Goal: Task Accomplishment & Management: Complete application form

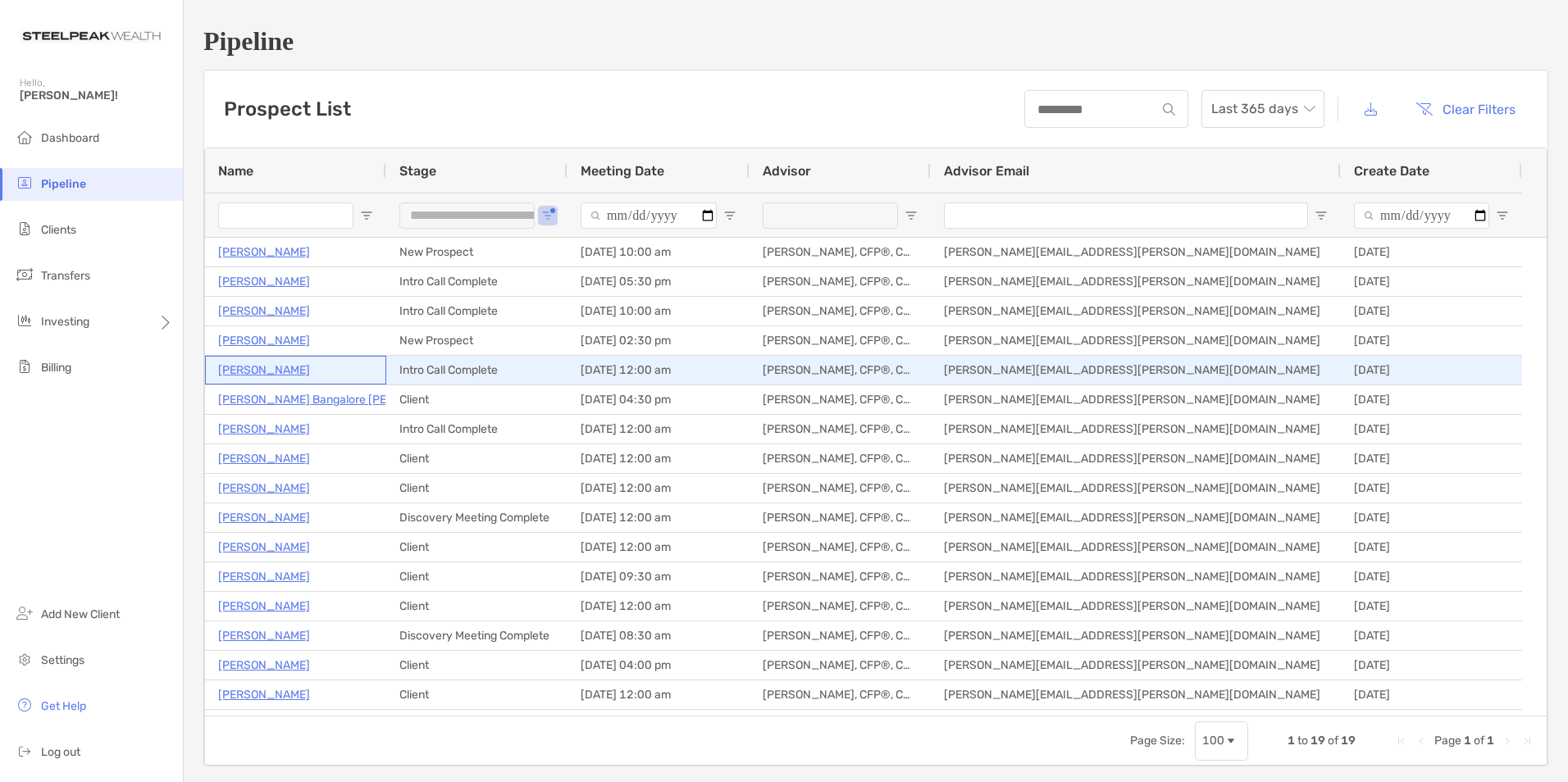
click at [256, 367] on p "[PERSON_NAME]" at bounding box center [264, 370] width 92 height 21
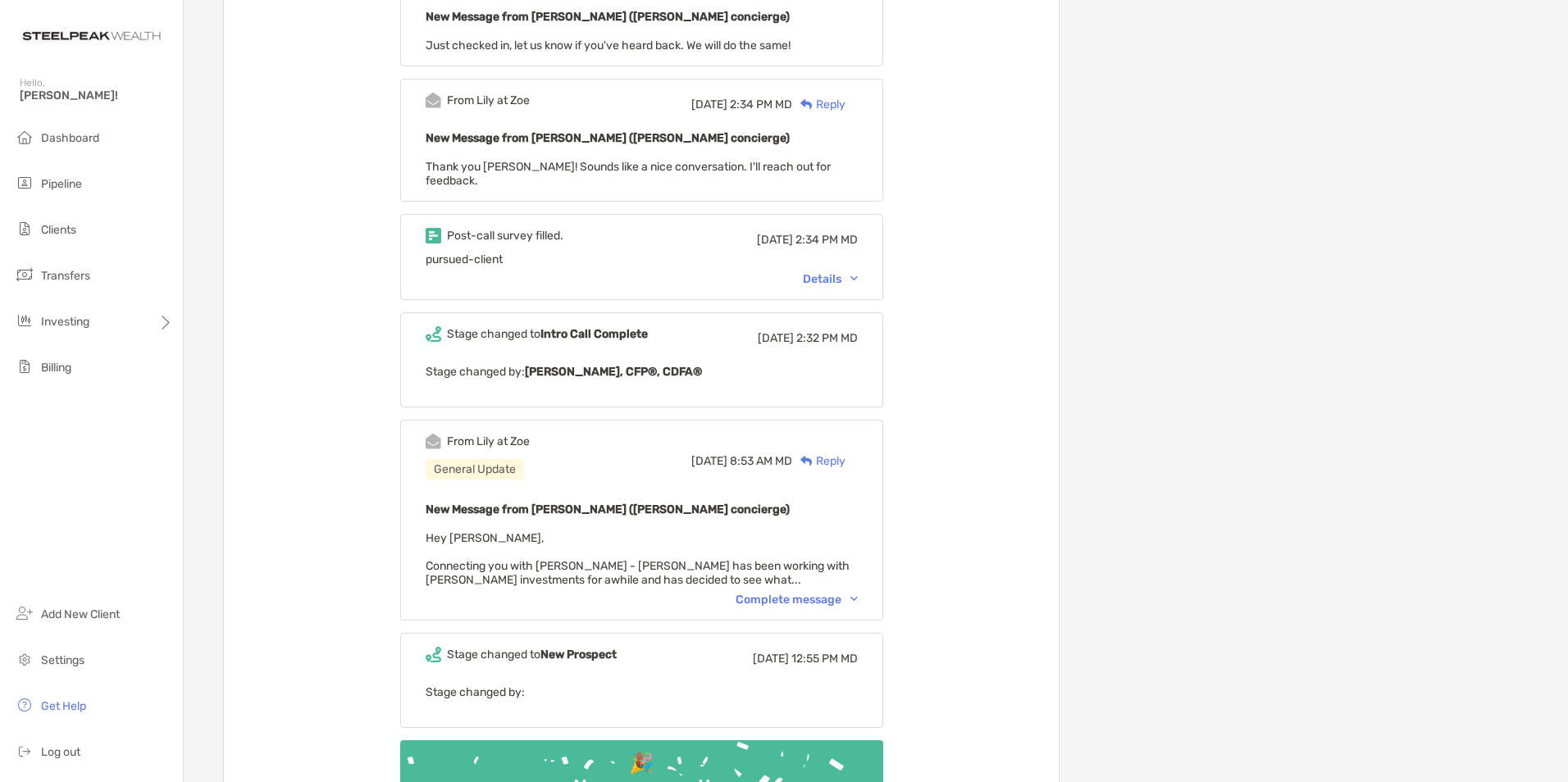
scroll to position [656, 0]
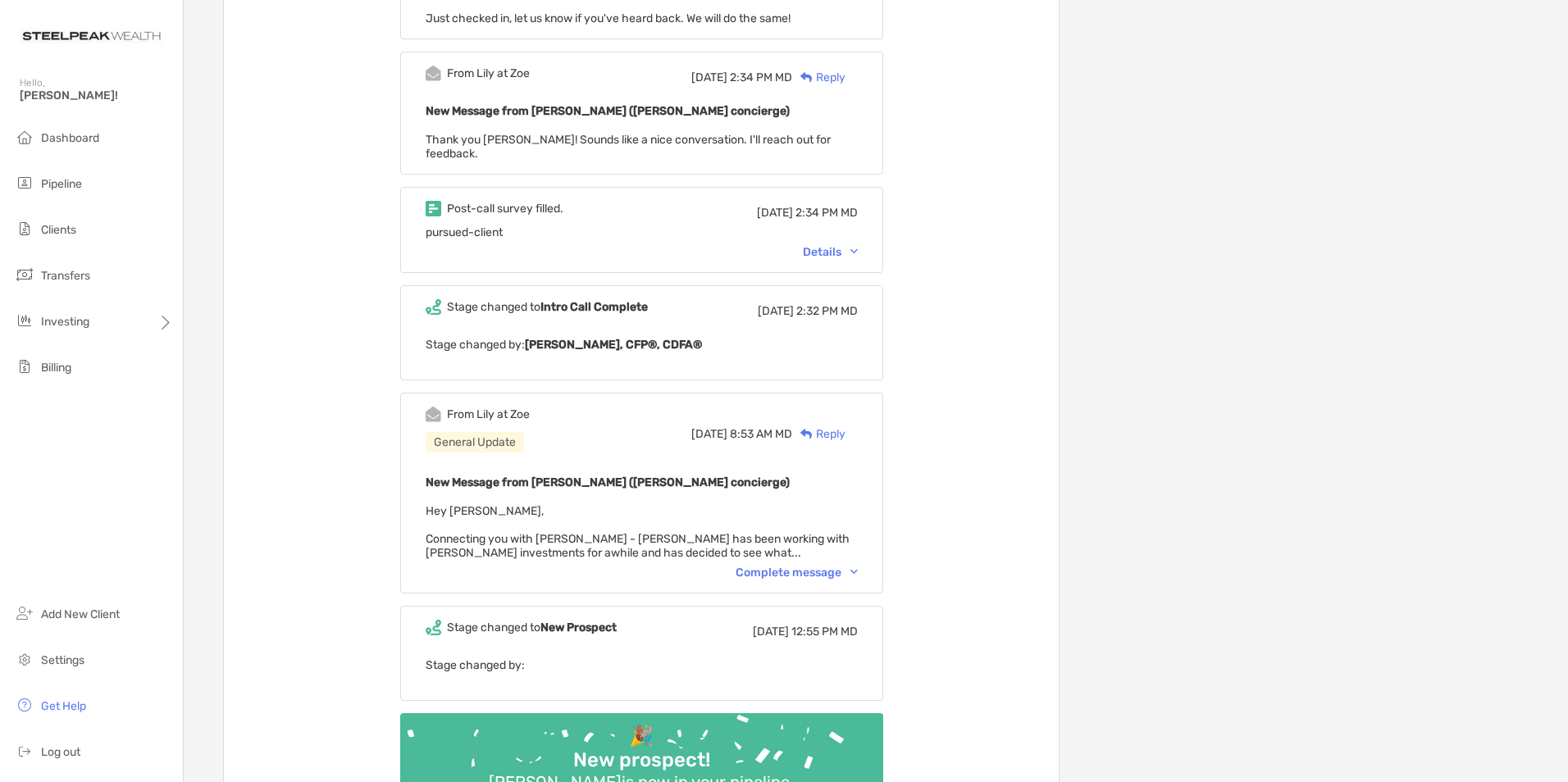
click at [790, 566] on div "Complete message" at bounding box center [797, 573] width 122 height 14
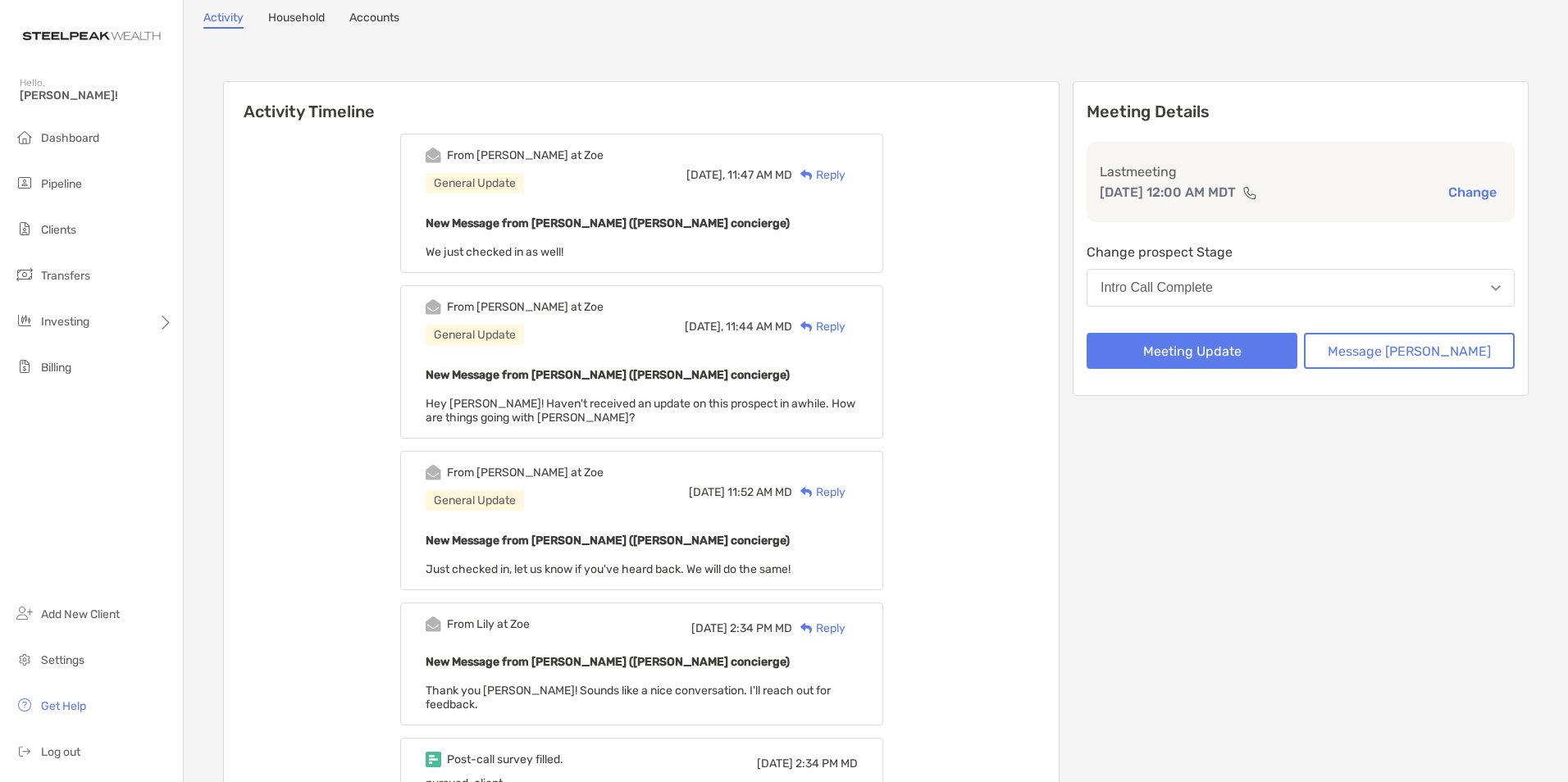
scroll to position [0, 0]
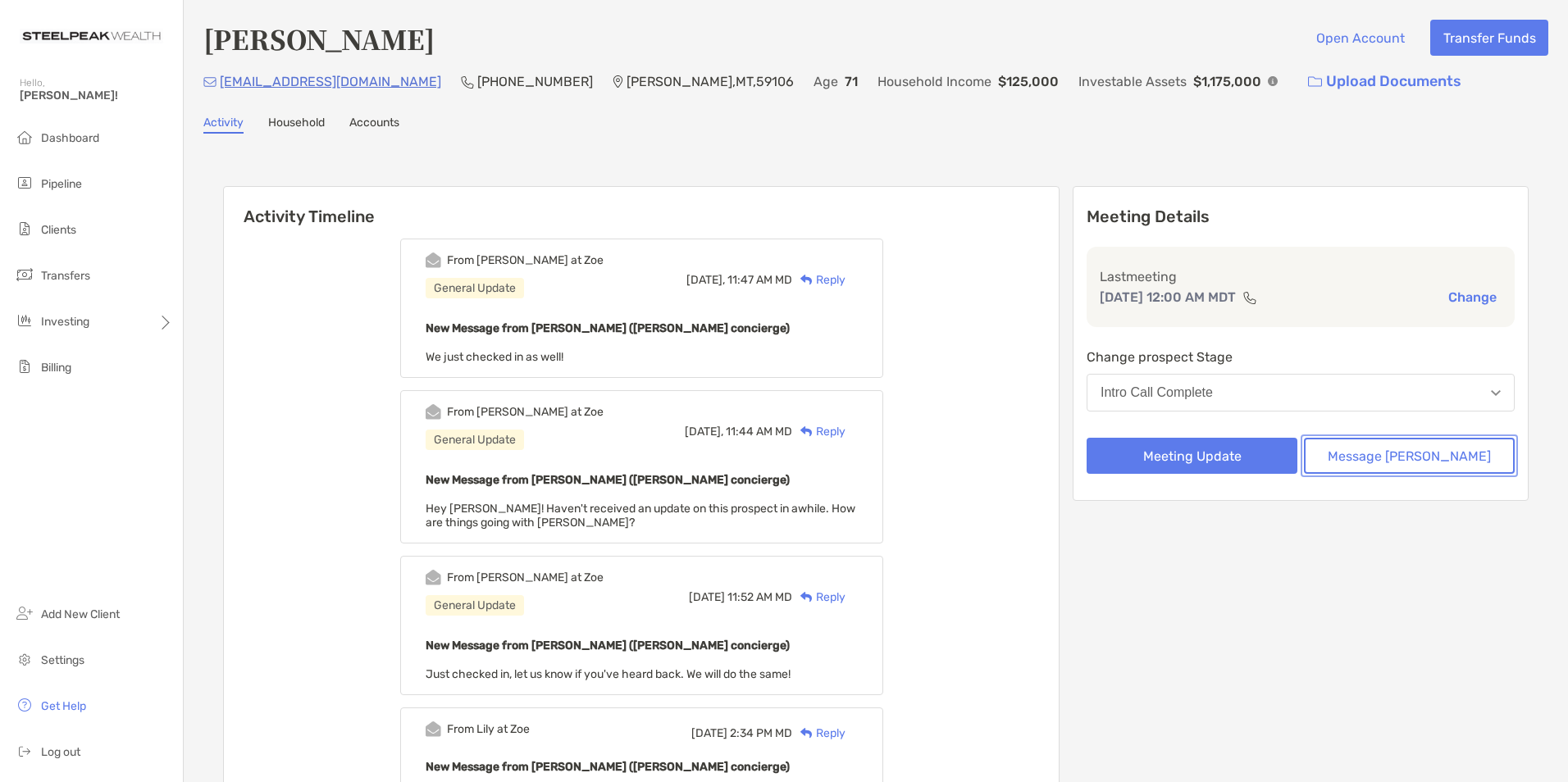
click at [1459, 465] on button "Message [PERSON_NAME]" at bounding box center [1408, 456] width 210 height 36
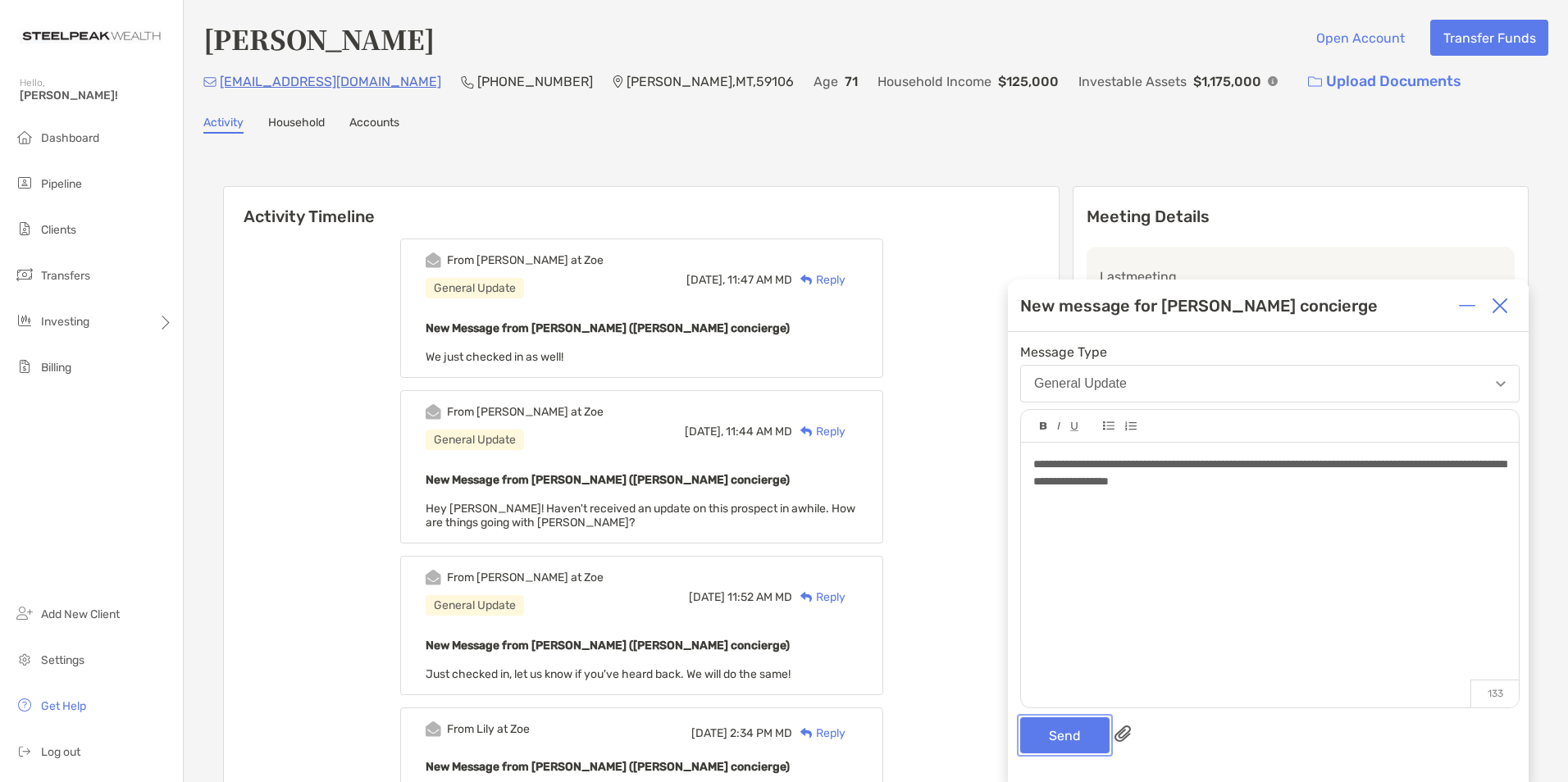
click at [1082, 737] on button "Send" at bounding box center [1065, 736] width 89 height 36
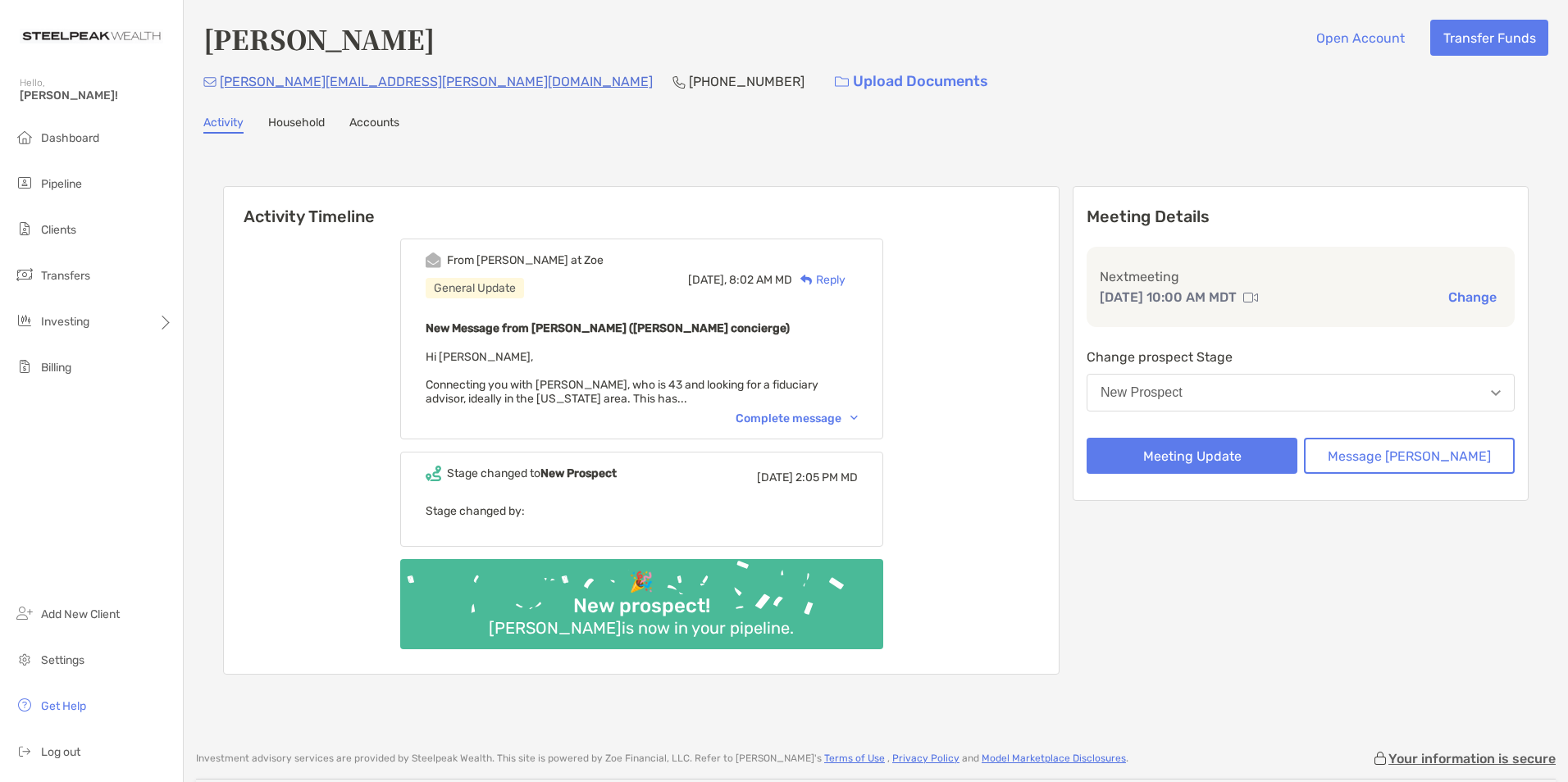
click at [1182, 391] on div "New Prospect" at bounding box center [1141, 392] width 82 height 15
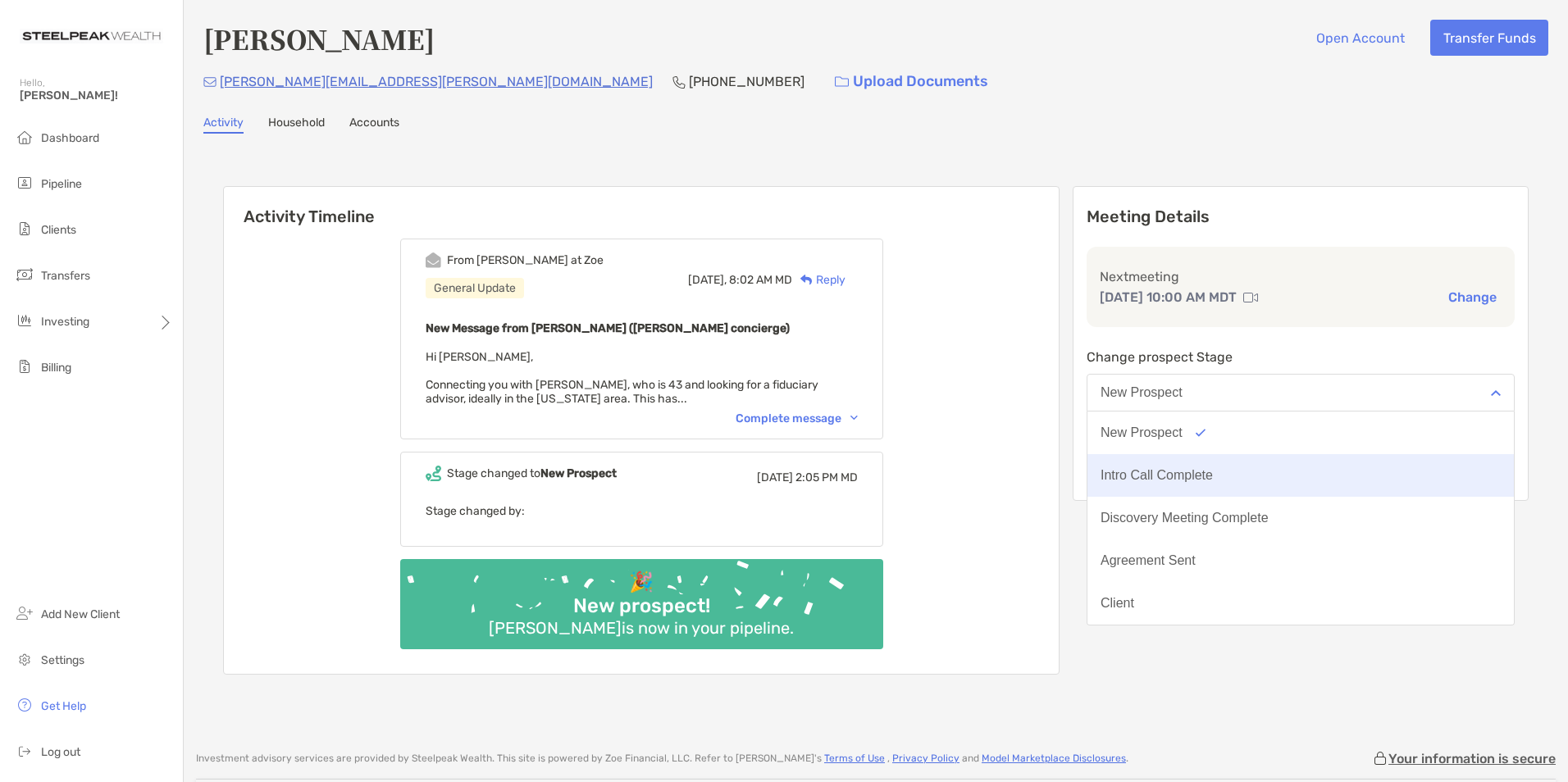
click at [1199, 464] on button "Intro Call Complete" at bounding box center [1300, 476] width 427 height 43
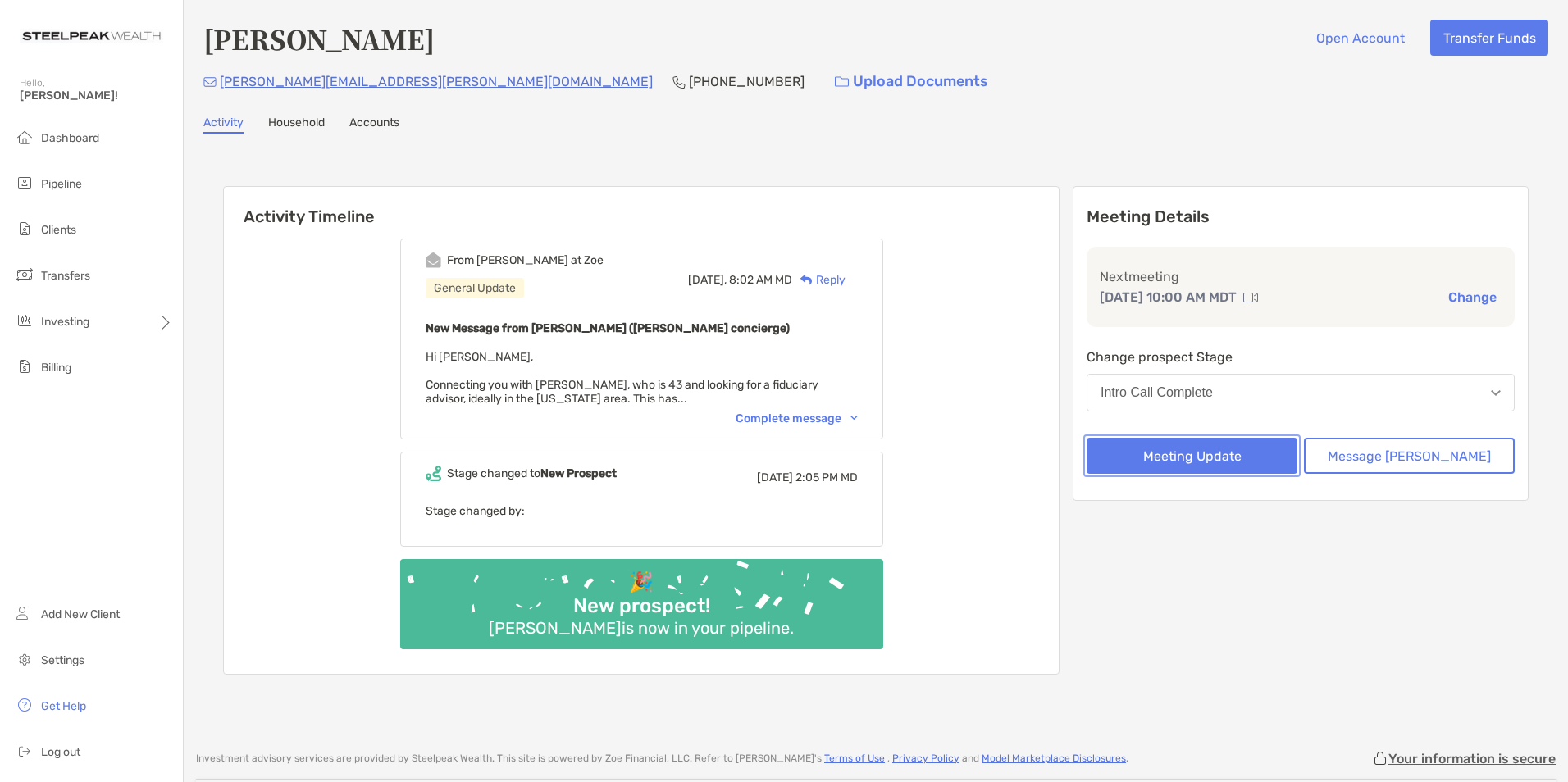
click at [1200, 460] on button "Meeting Update" at bounding box center [1191, 456] width 210 height 36
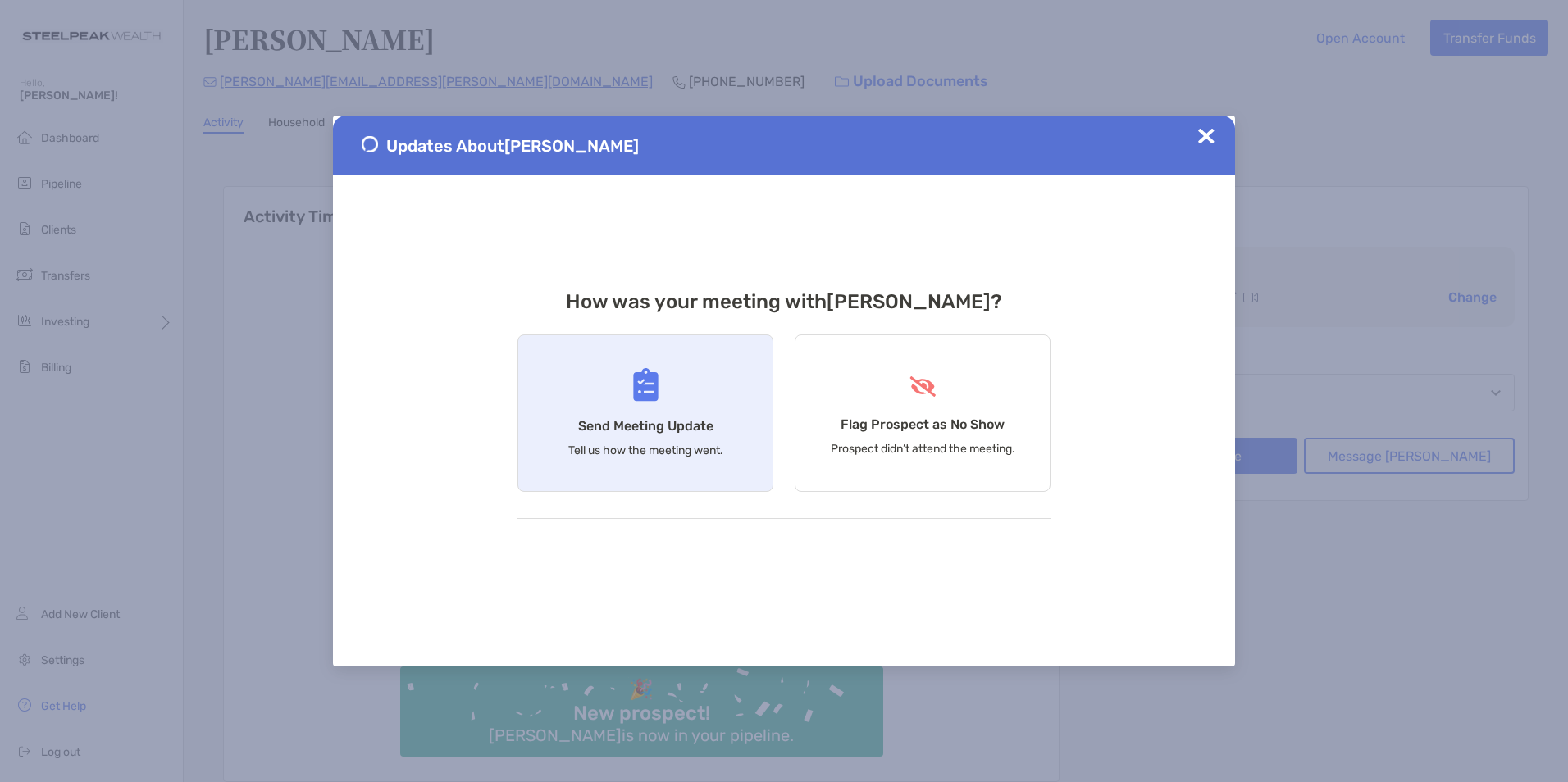
click at [679, 443] on div "Send Meeting Update Tell us how the meeting went." at bounding box center [646, 413] width 256 height 157
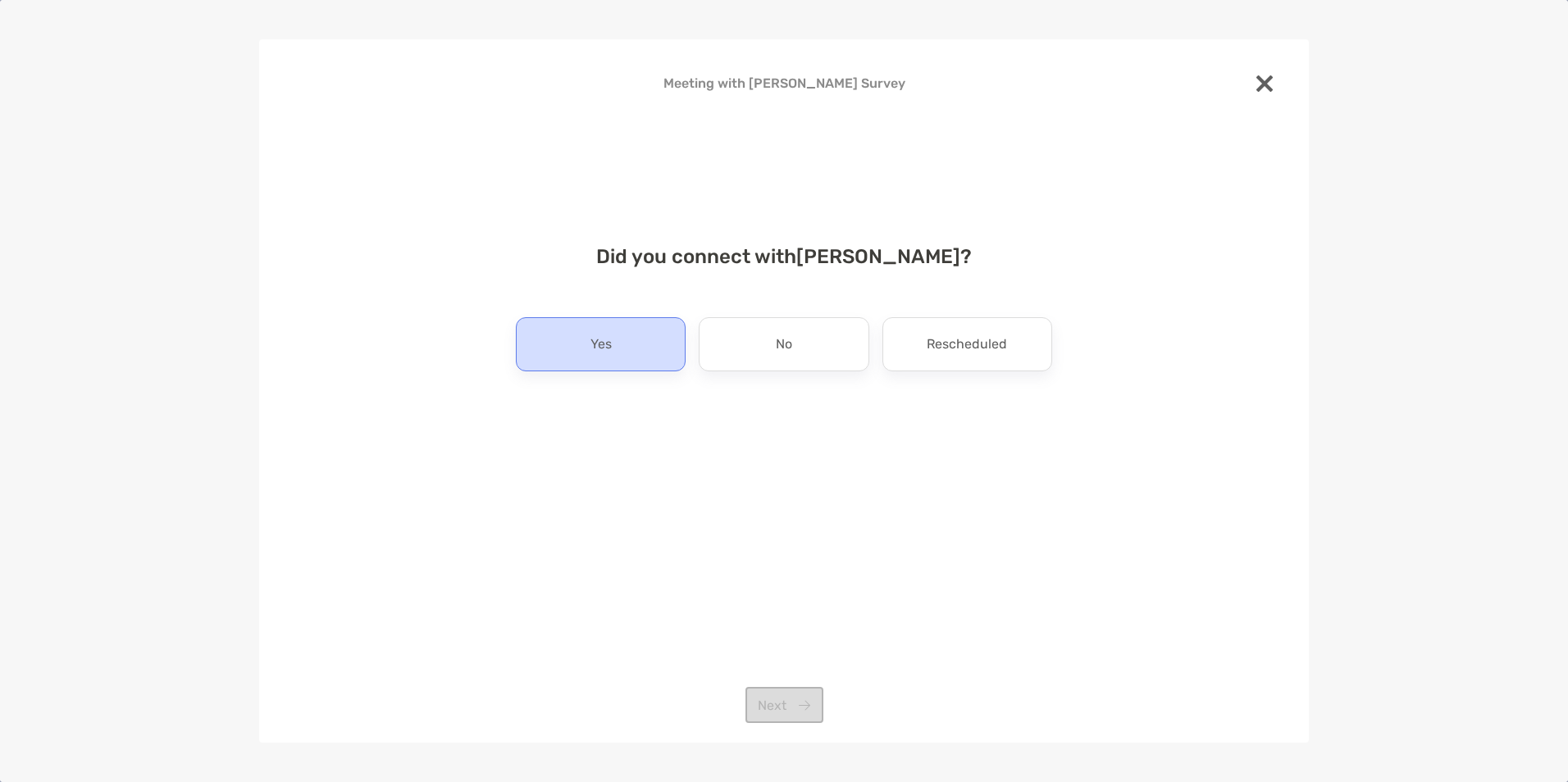
click at [612, 334] on div "Yes" at bounding box center [601, 344] width 170 height 54
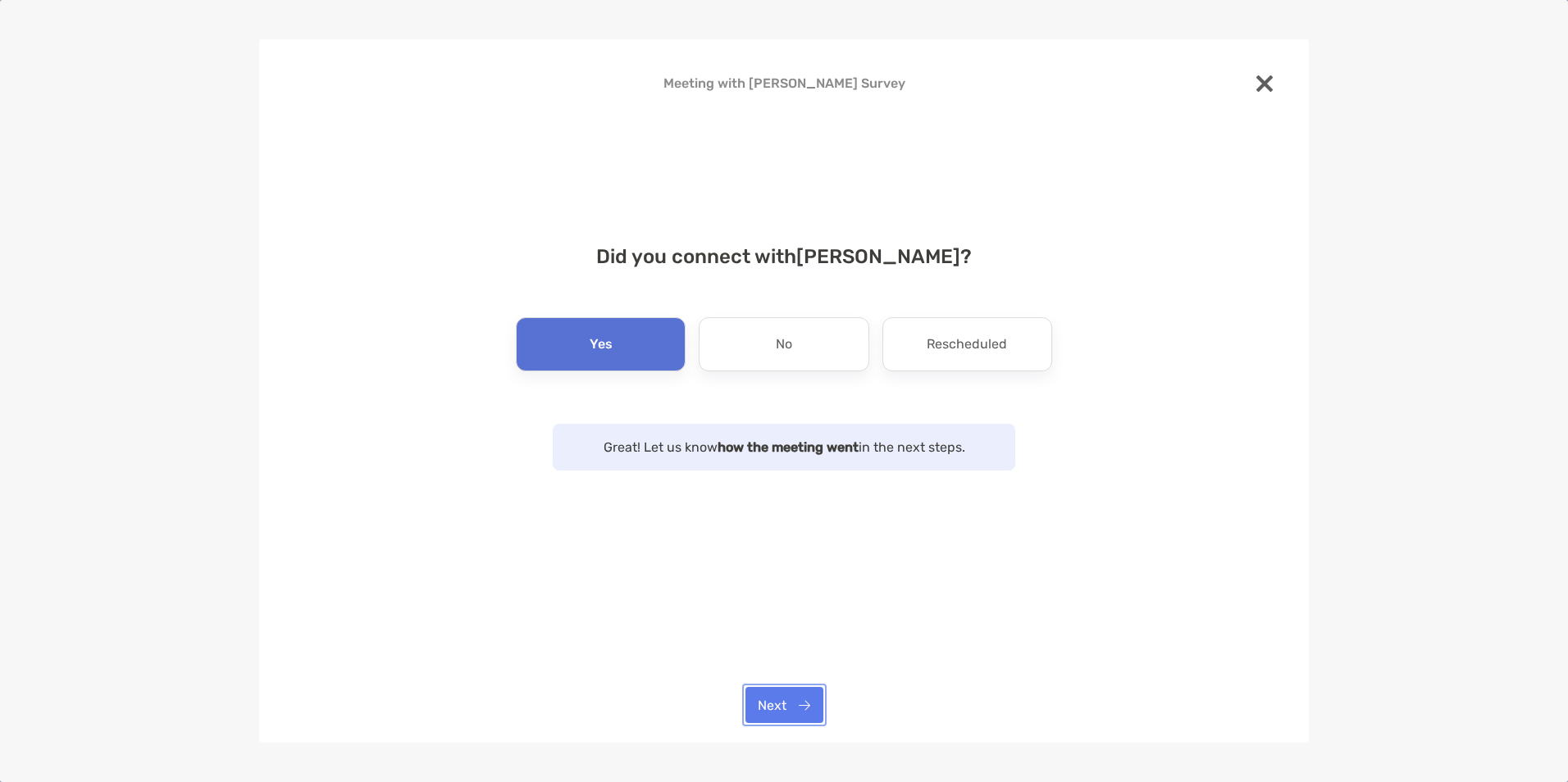
click at [793, 708] on button "Next" at bounding box center [784, 705] width 78 height 36
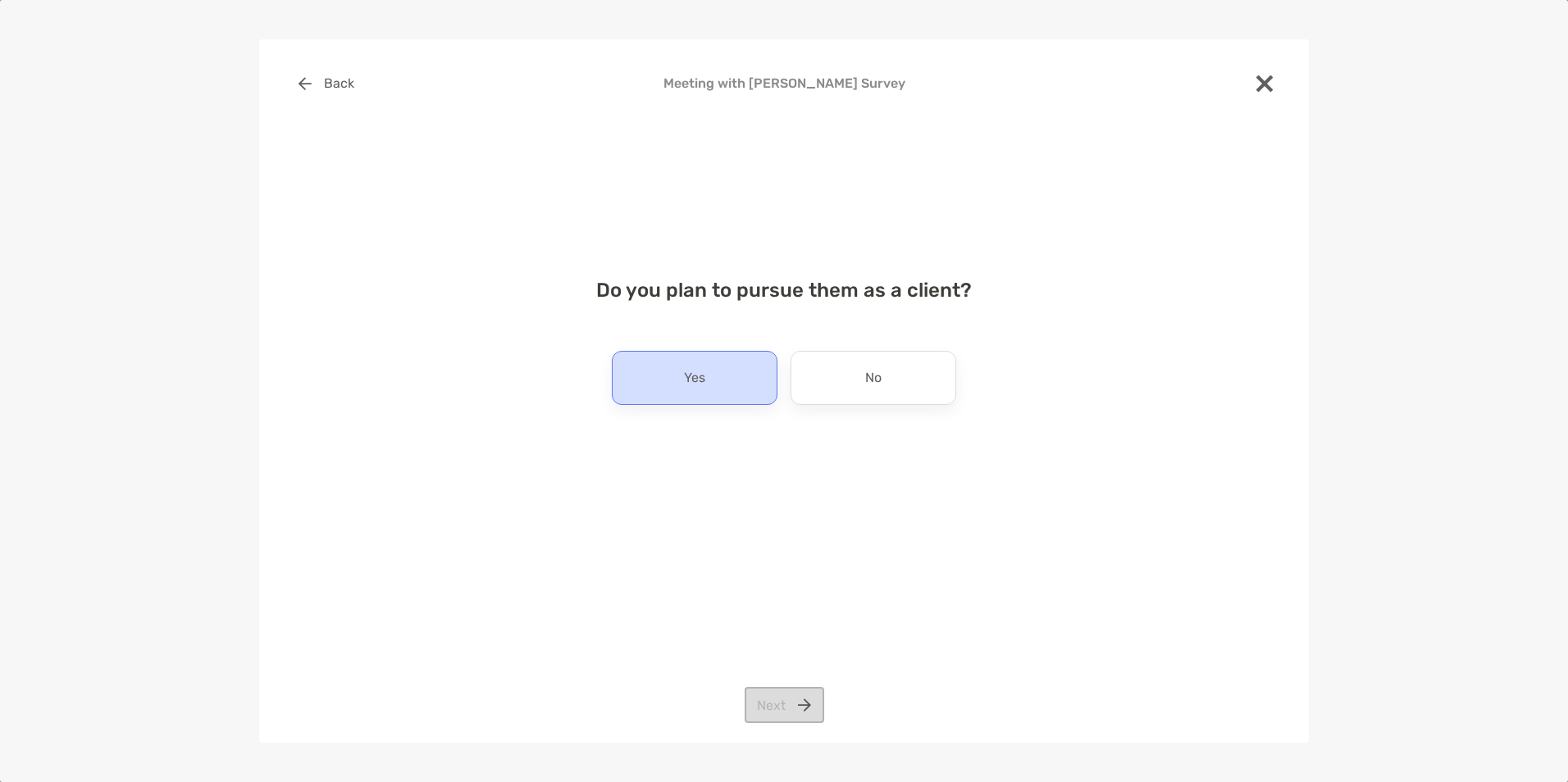
click at [705, 371] on p "Yes" at bounding box center [694, 378] width 21 height 27
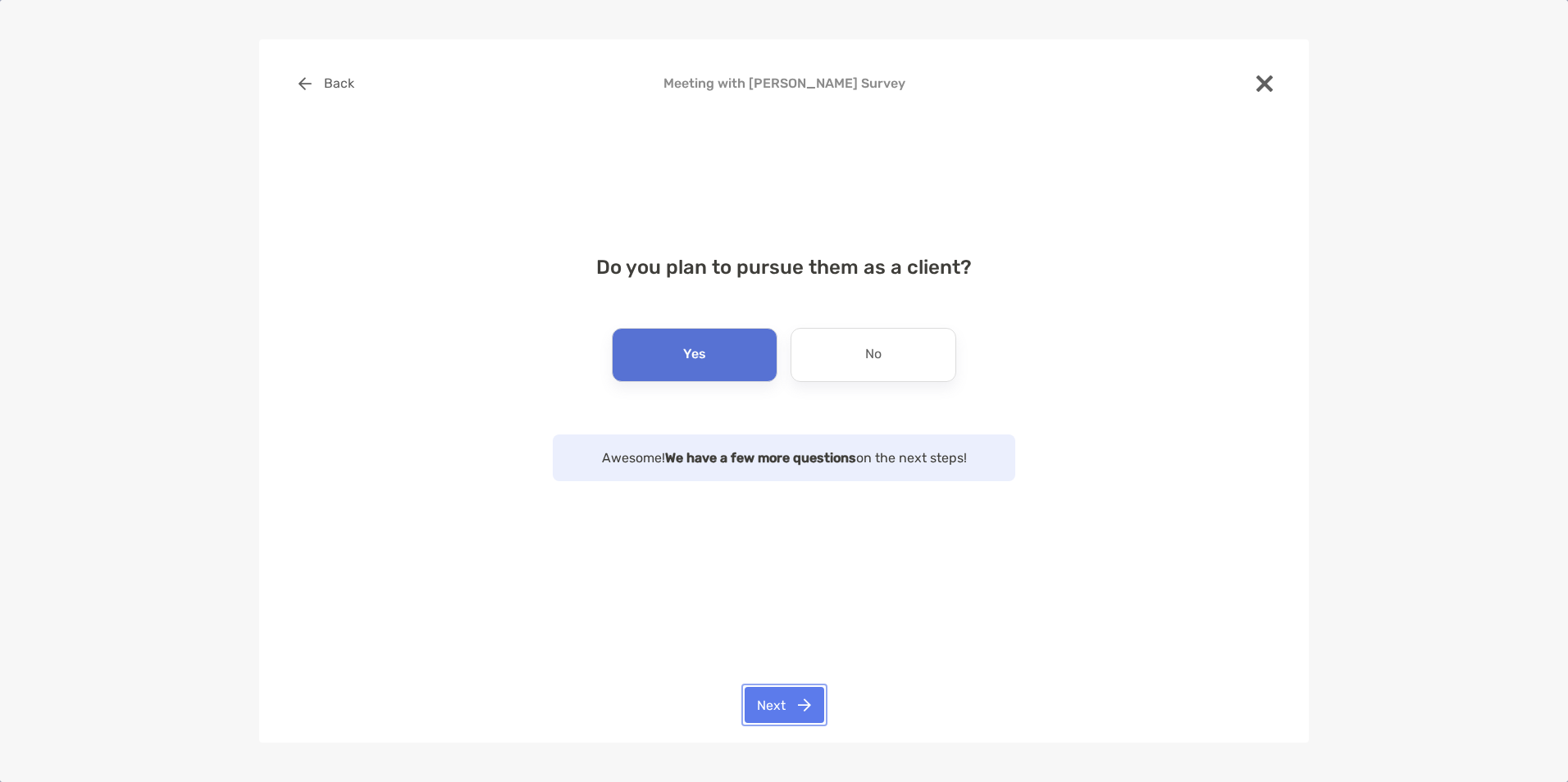
click at [793, 704] on button "Next" at bounding box center [784, 705] width 80 height 36
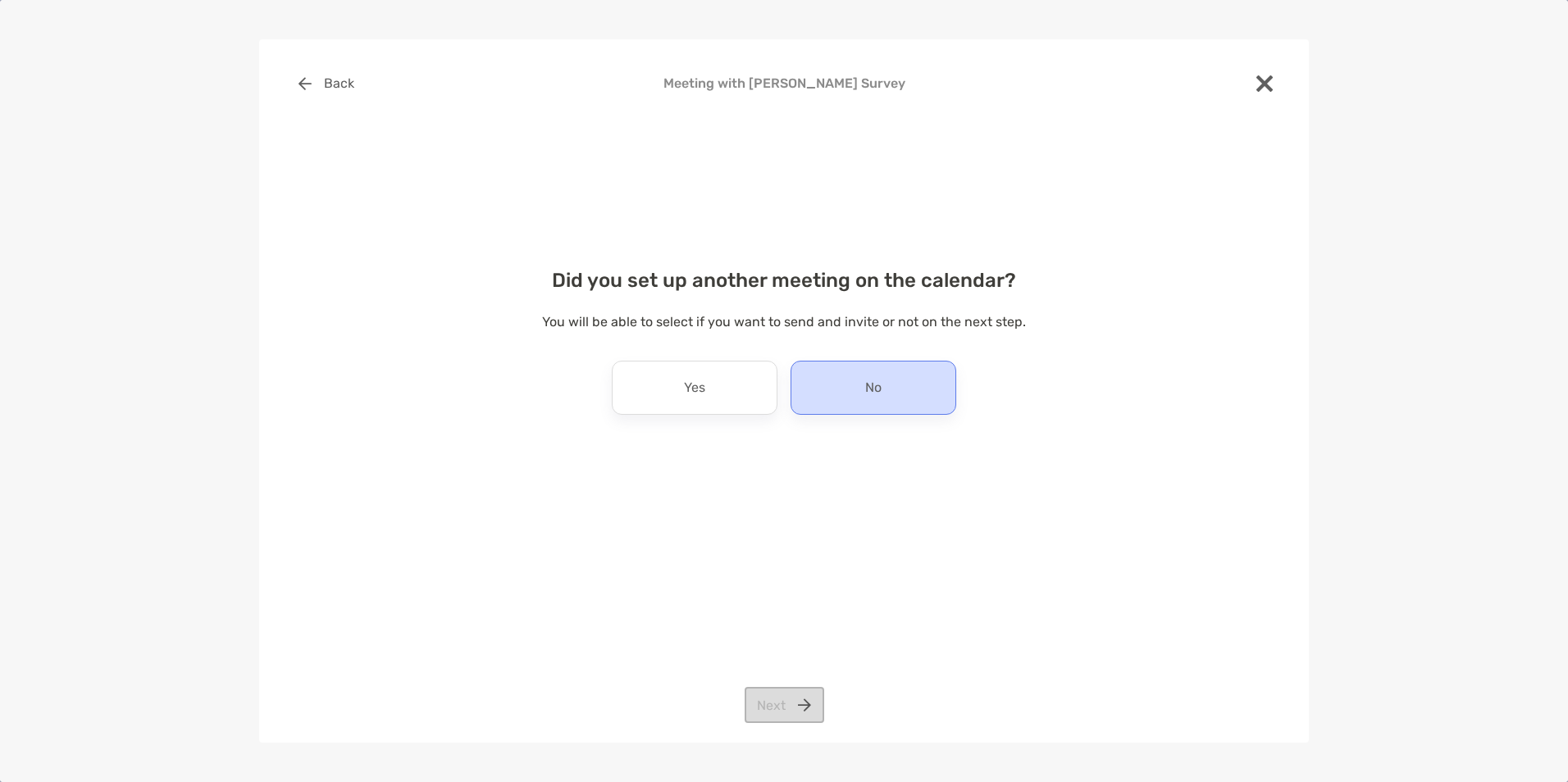
click at [884, 382] on div "No" at bounding box center [873, 387] width 166 height 54
click at [792, 705] on button "Next" at bounding box center [784, 705] width 80 height 36
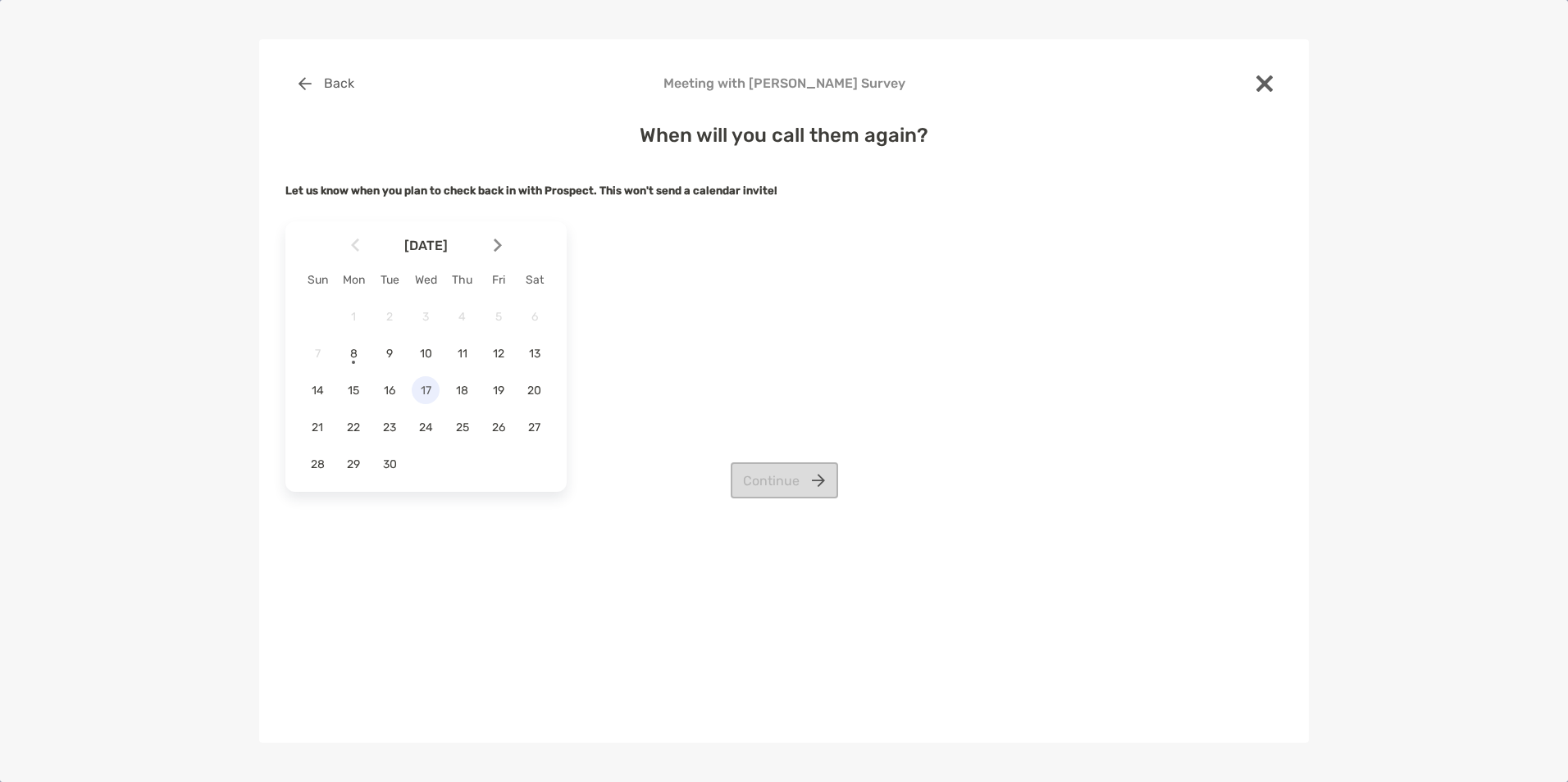
click at [429, 380] on div "17" at bounding box center [425, 390] width 27 height 27
click at [798, 474] on button "Continue" at bounding box center [784, 481] width 107 height 36
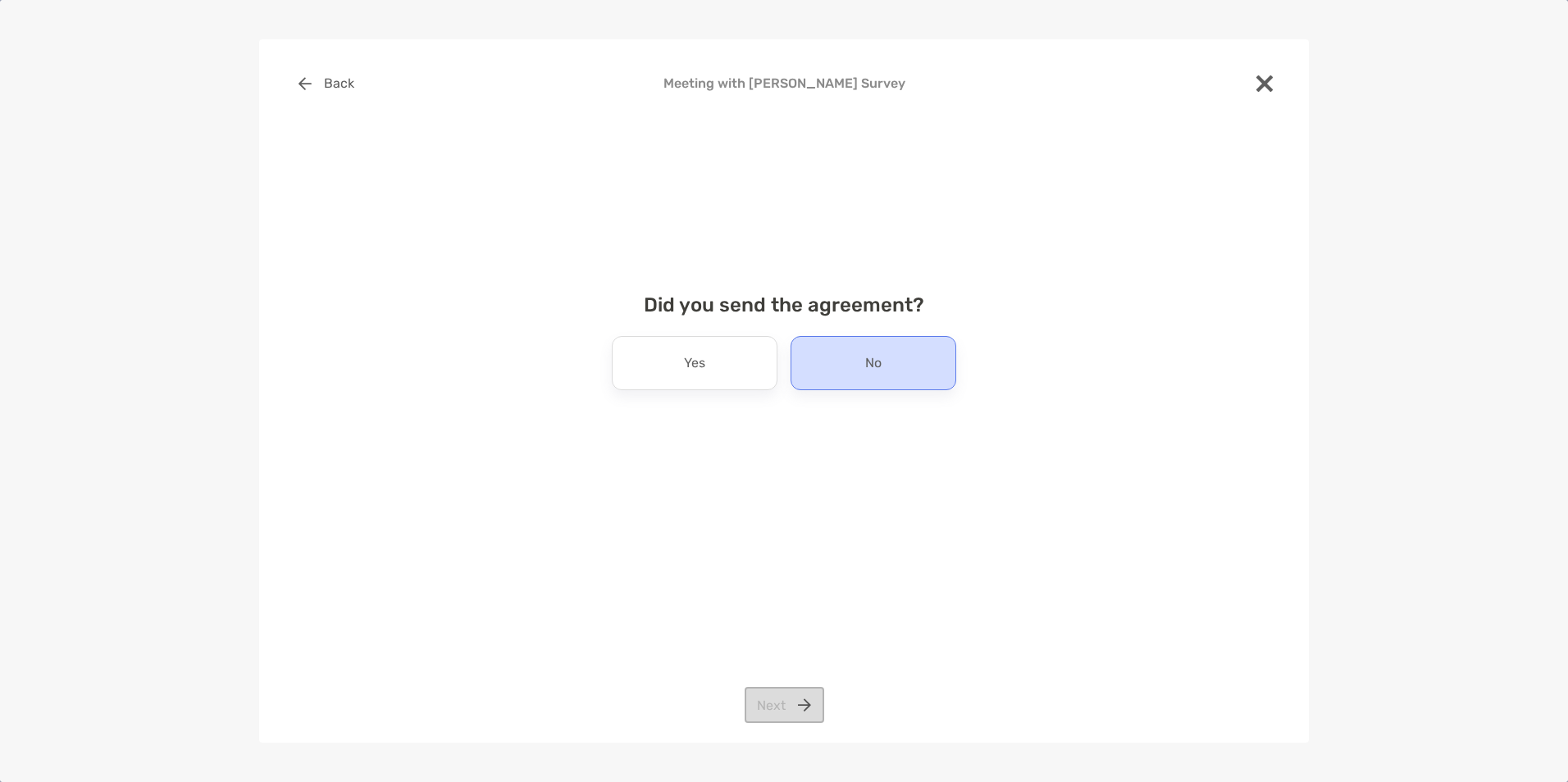
click at [824, 369] on div "No" at bounding box center [873, 363] width 166 height 54
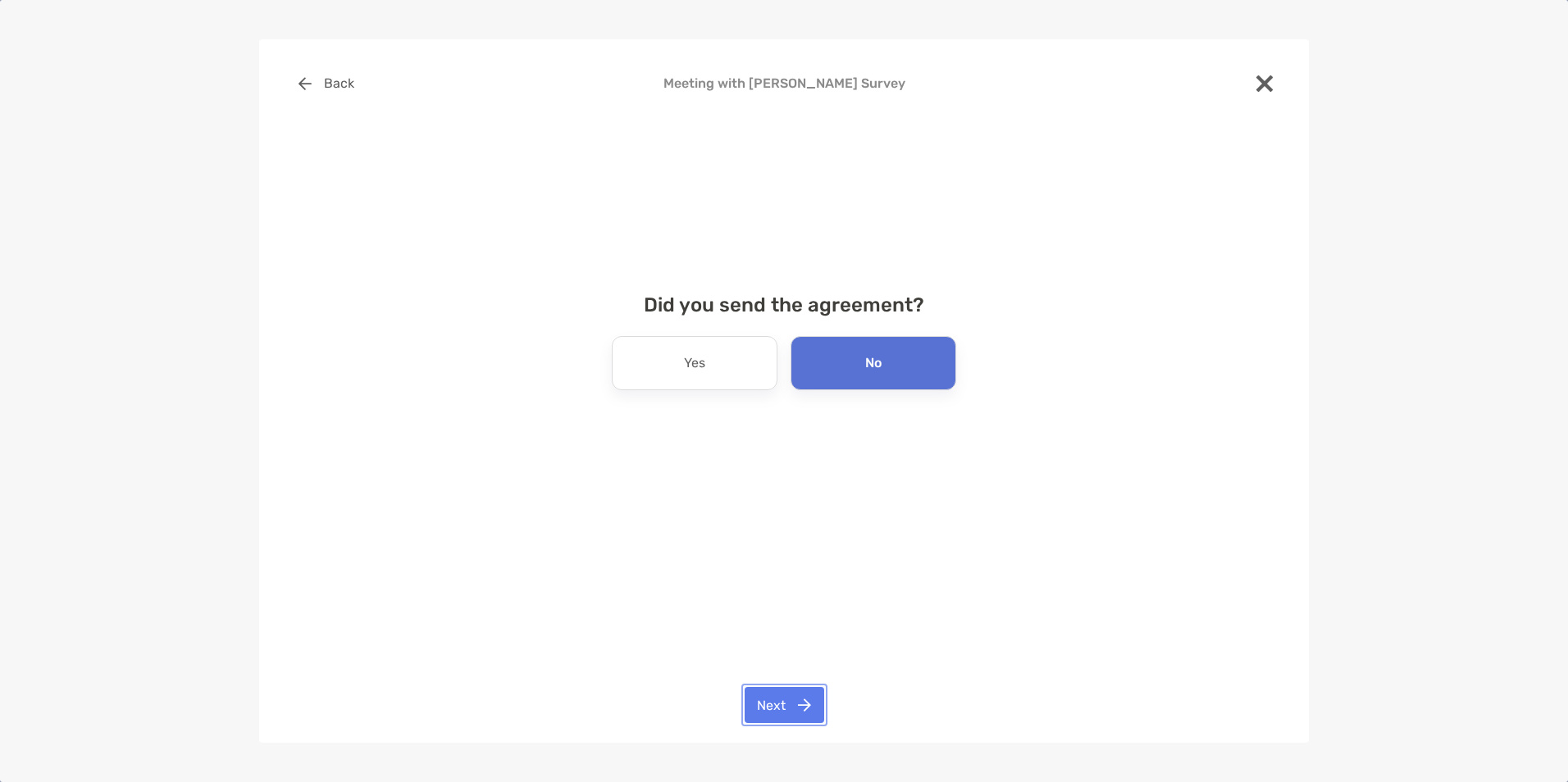
click at [800, 705] on button "Next" at bounding box center [784, 705] width 80 height 36
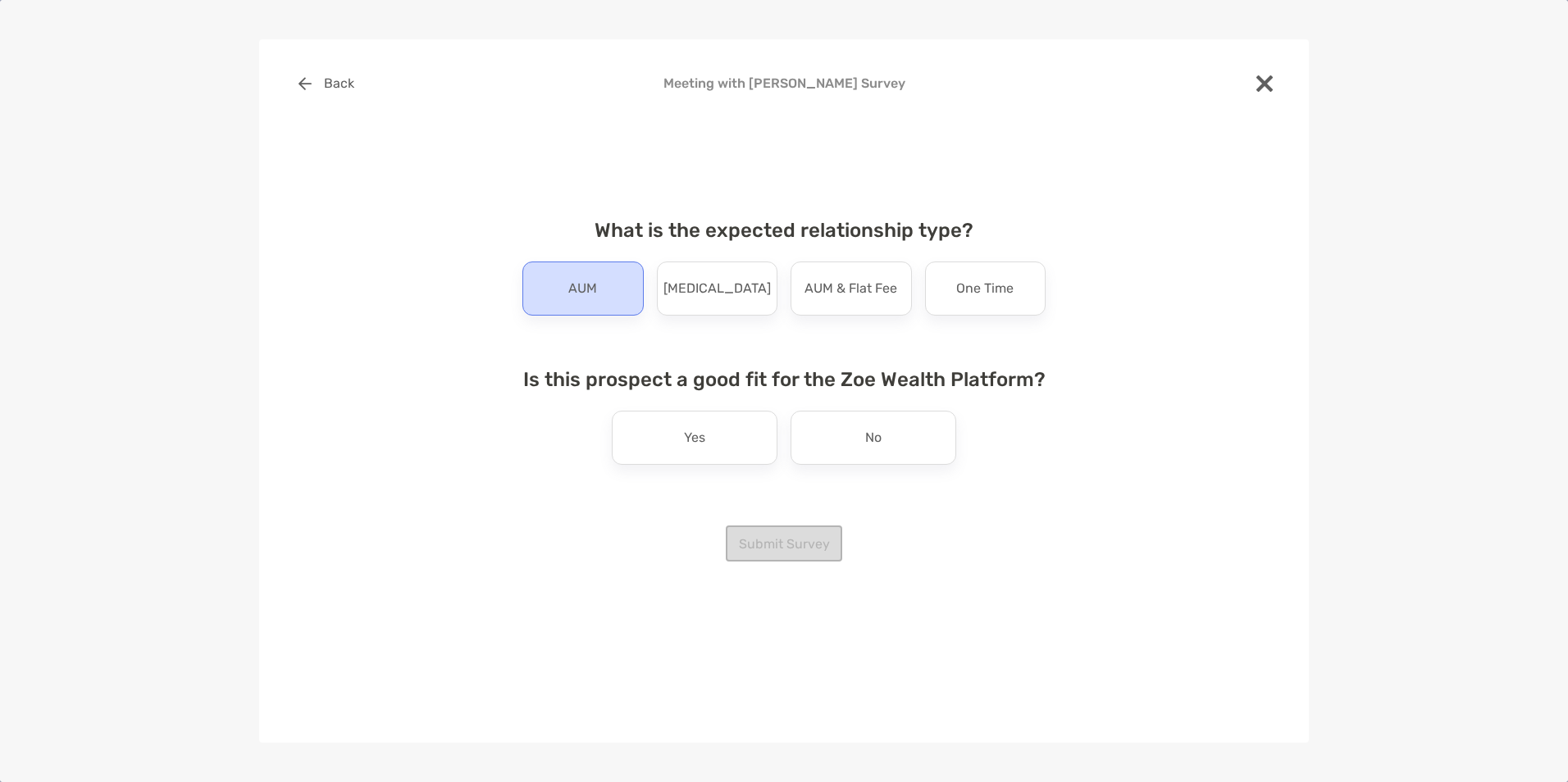
click at [532, 282] on div "AUM" at bounding box center [582, 288] width 121 height 54
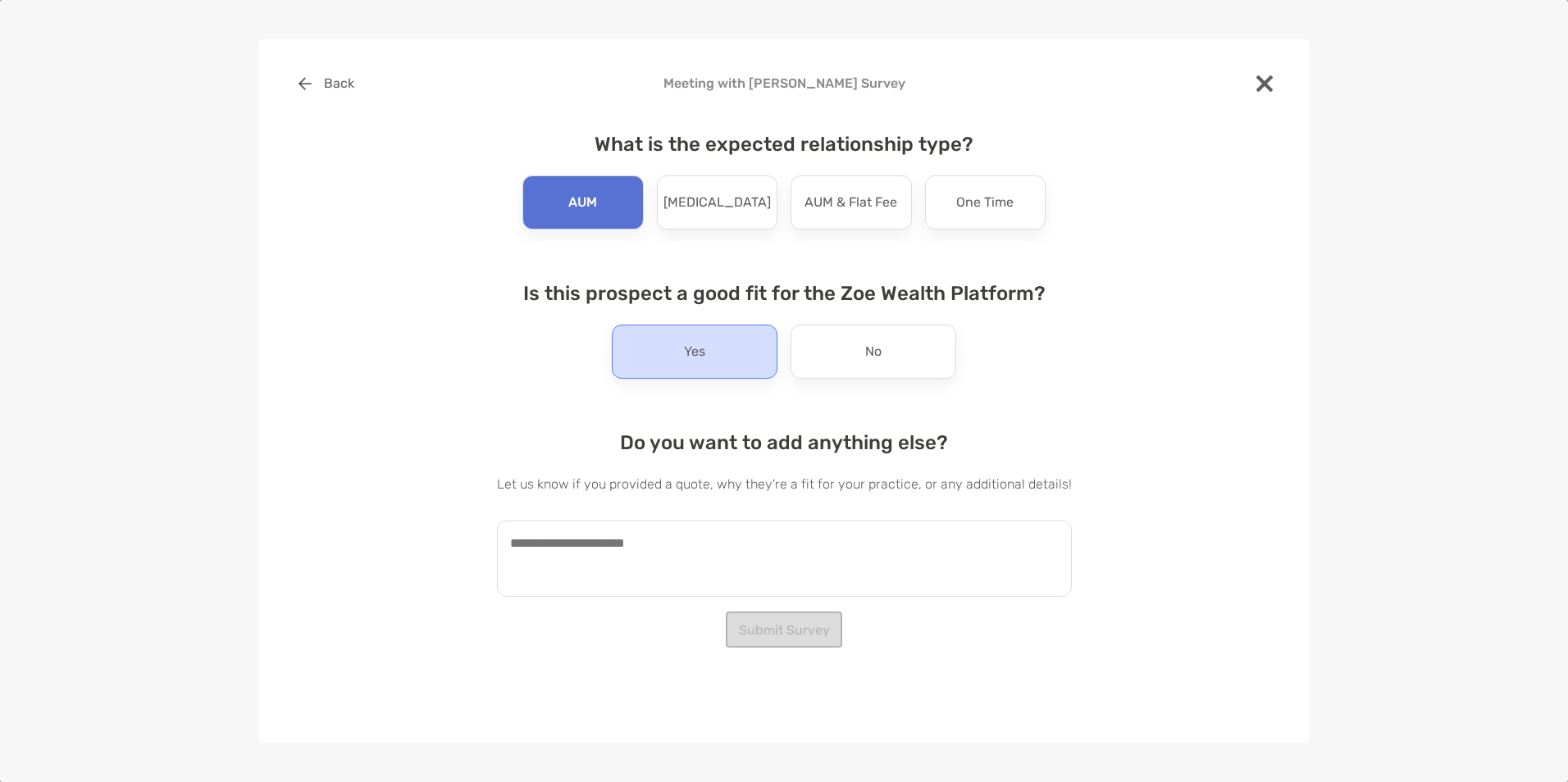
click at [693, 343] on p "Yes" at bounding box center [694, 351] width 21 height 27
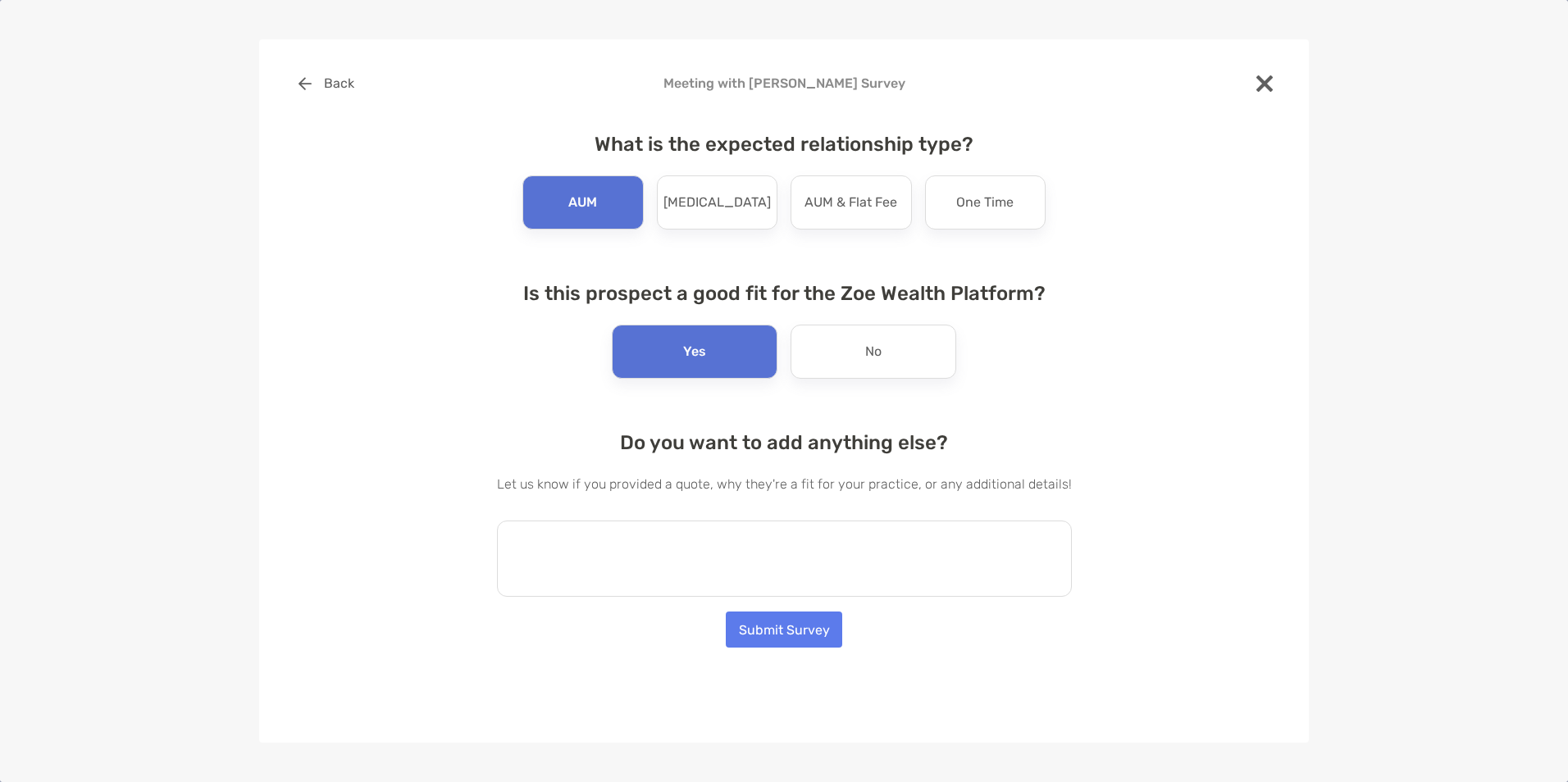
click at [762, 551] on textarea at bounding box center [784, 558] width 574 height 76
type textarea "*"
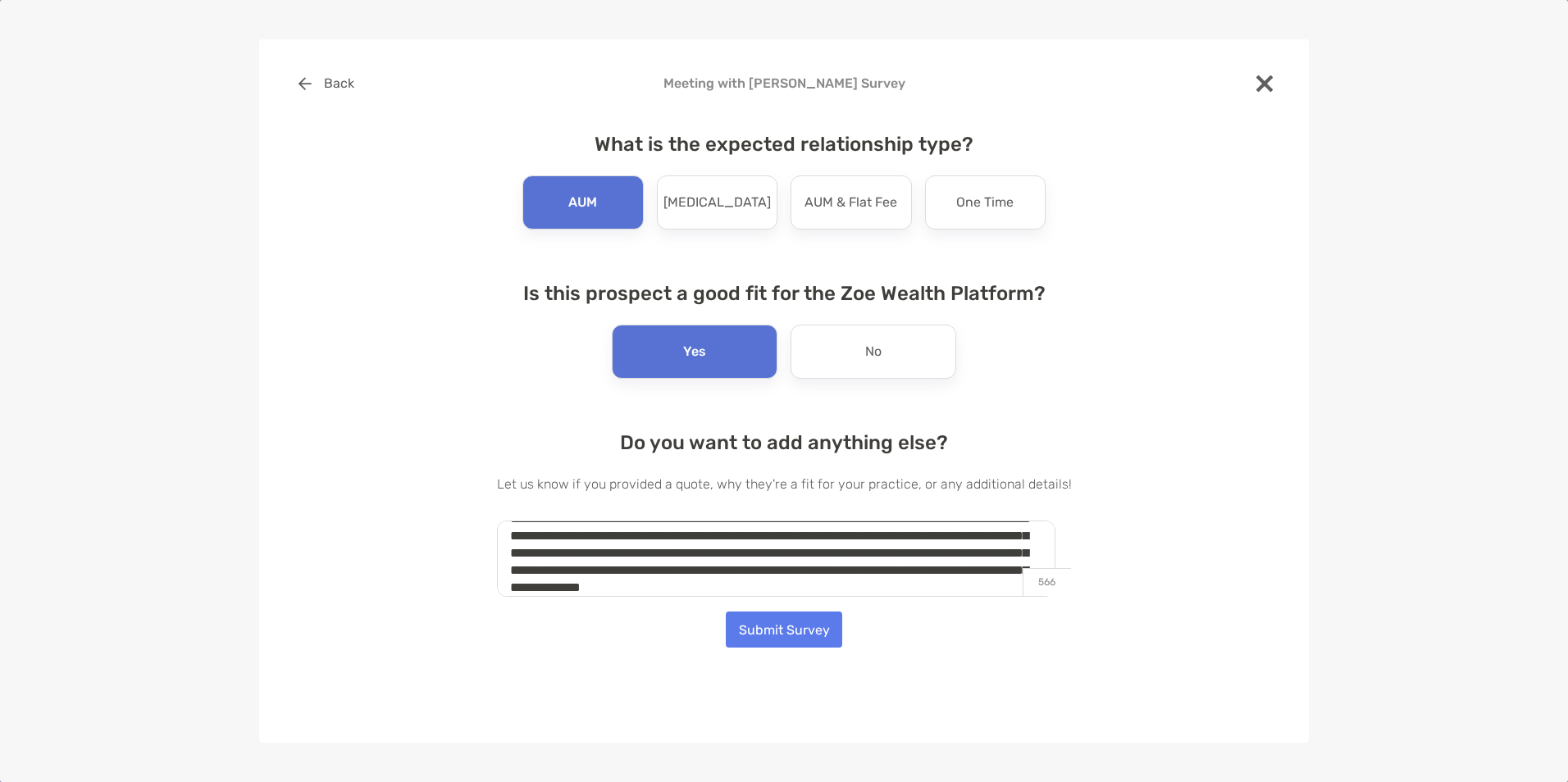
scroll to position [42, 0]
type textarea "**********"
click at [803, 633] on button "Submit Survey" at bounding box center [784, 629] width 117 height 36
